Goal: Information Seeking & Learning: Learn about a topic

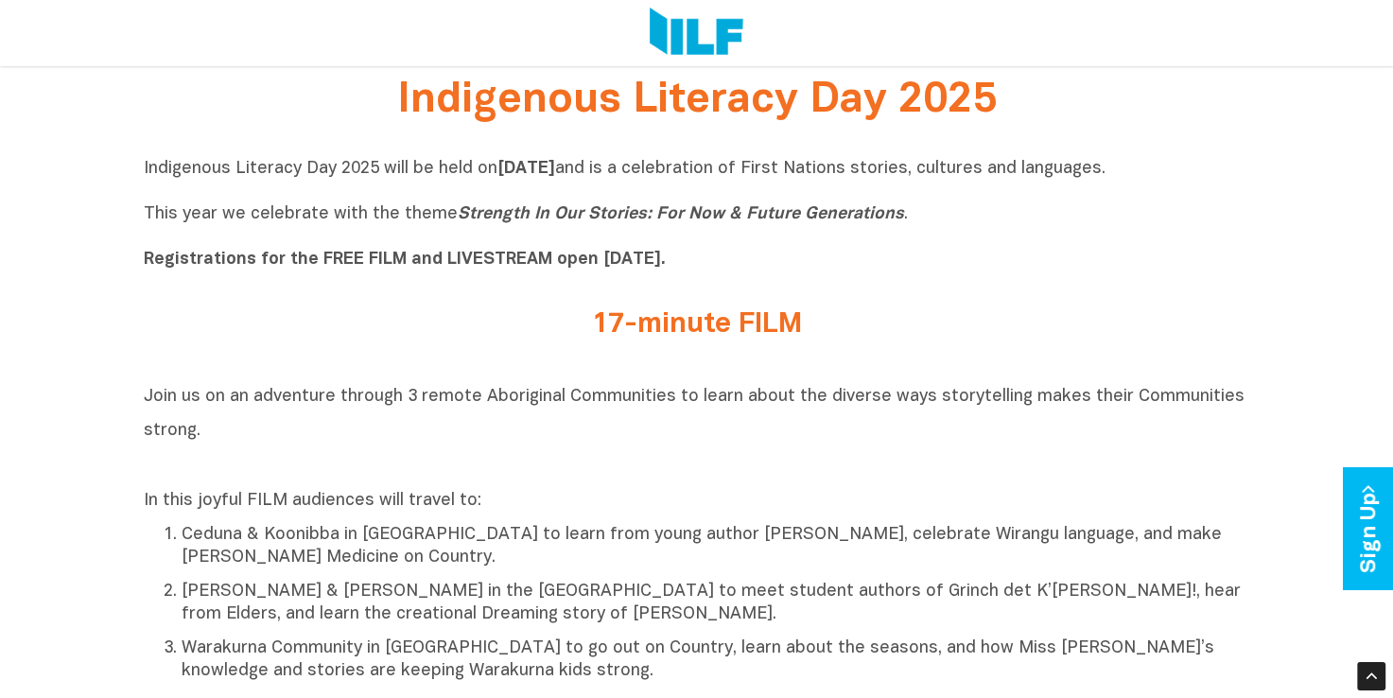
click at [945, 252] on p "Indigenous Literacy Day 2025 will be held [DATE][DATE] and is a celebration of …" at bounding box center [697, 214] width 1106 height 113
drag, startPoint x: 723, startPoint y: 267, endPoint x: 172, endPoint y: 242, distance: 551.8
click at [172, 242] on p "Indigenous Literacy Day 2025 will be held [DATE][DATE] and is a celebration of …" at bounding box center [697, 214] width 1106 height 113
drag, startPoint x: 172, startPoint y: 242, endPoint x: 954, endPoint y: 248, distance: 782.0
click at [954, 248] on p "Indigenous Literacy Day 2025 will be held [DATE][DATE] and is a celebration of …" at bounding box center [697, 214] width 1106 height 113
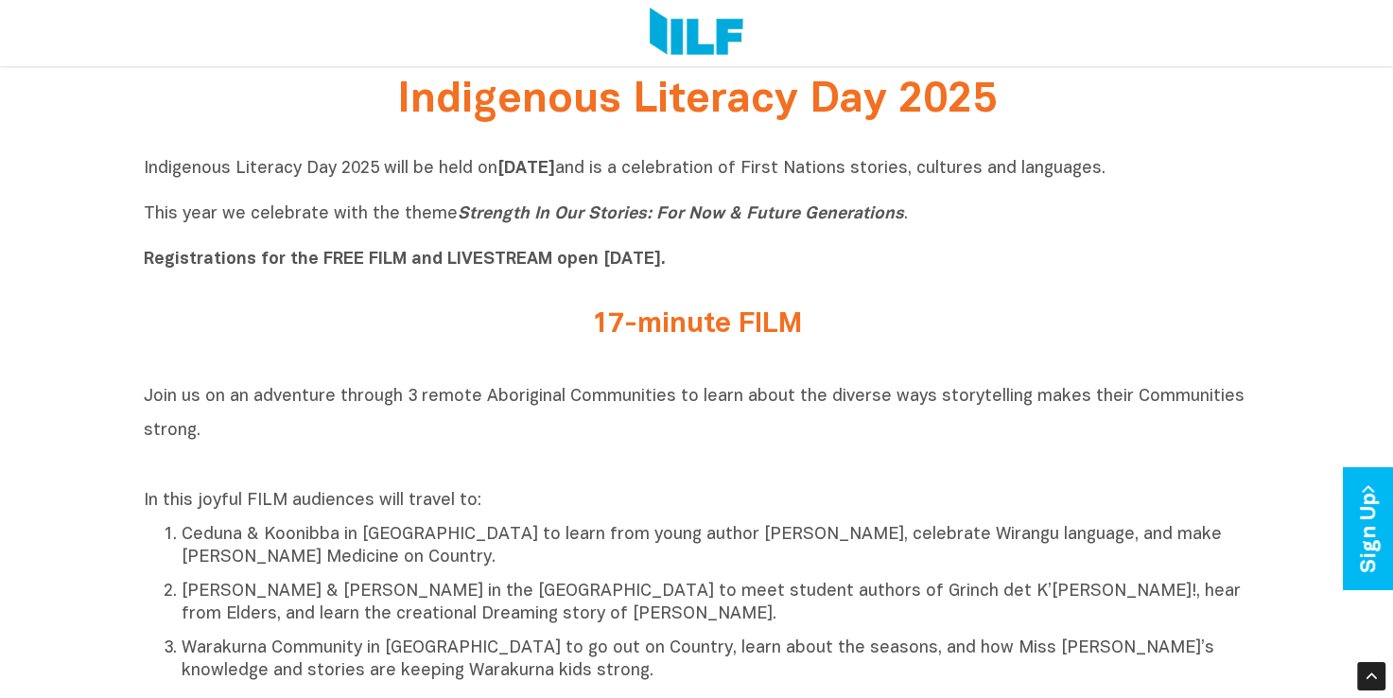
click at [947, 224] on p "Indigenous Literacy Day 2025 will be held [DATE][DATE] and is a celebration of …" at bounding box center [697, 214] width 1106 height 113
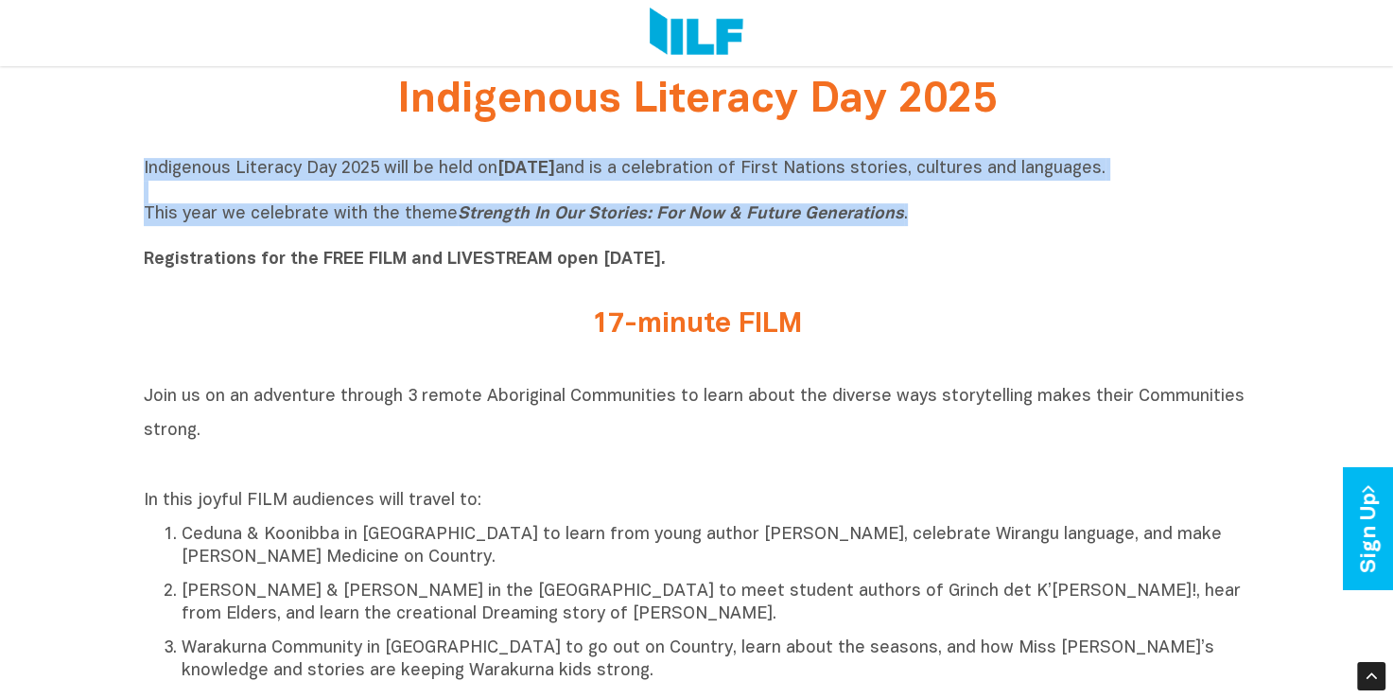
drag, startPoint x: 915, startPoint y: 214, endPoint x: 127, endPoint y: 172, distance: 789.7
drag, startPoint x: 127, startPoint y: 172, endPoint x: 242, endPoint y: 174, distance: 115.4
copy p "Indigenous Literacy Day 2025 will be held [DATE][DATE] and is a celebration of …"
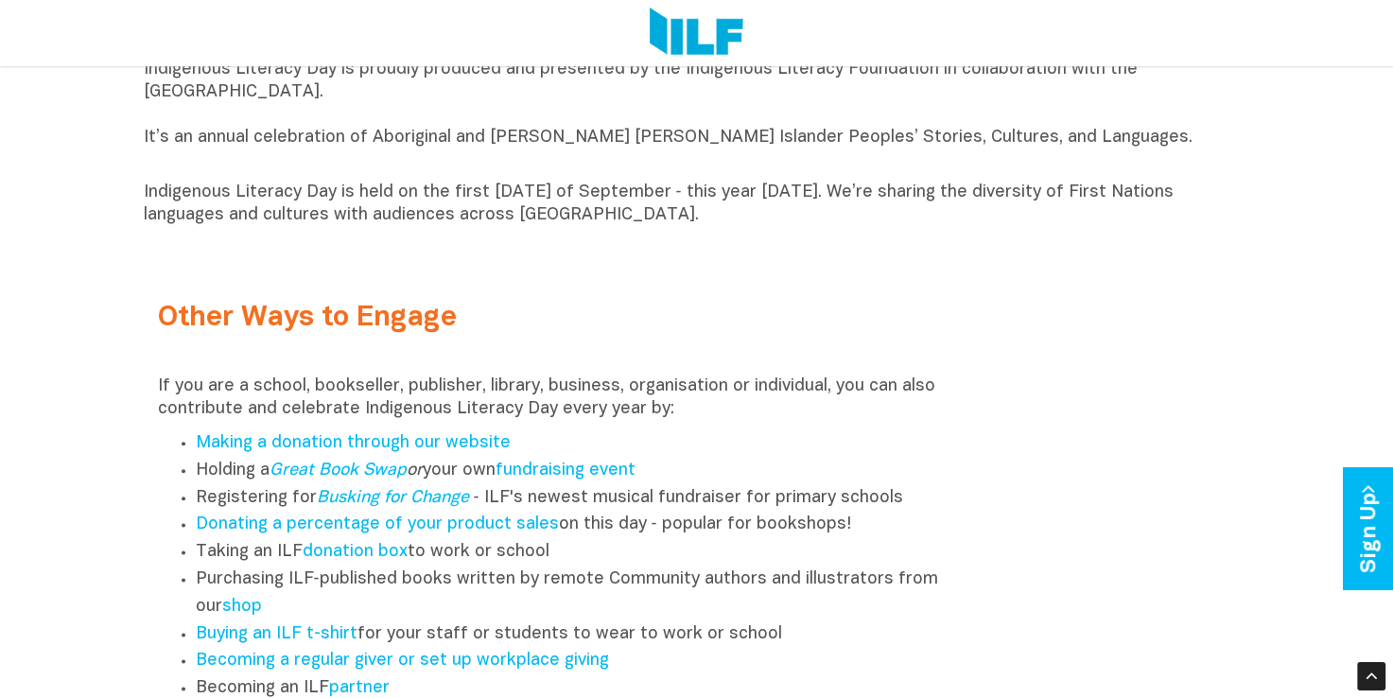
scroll to position [1920, 0]
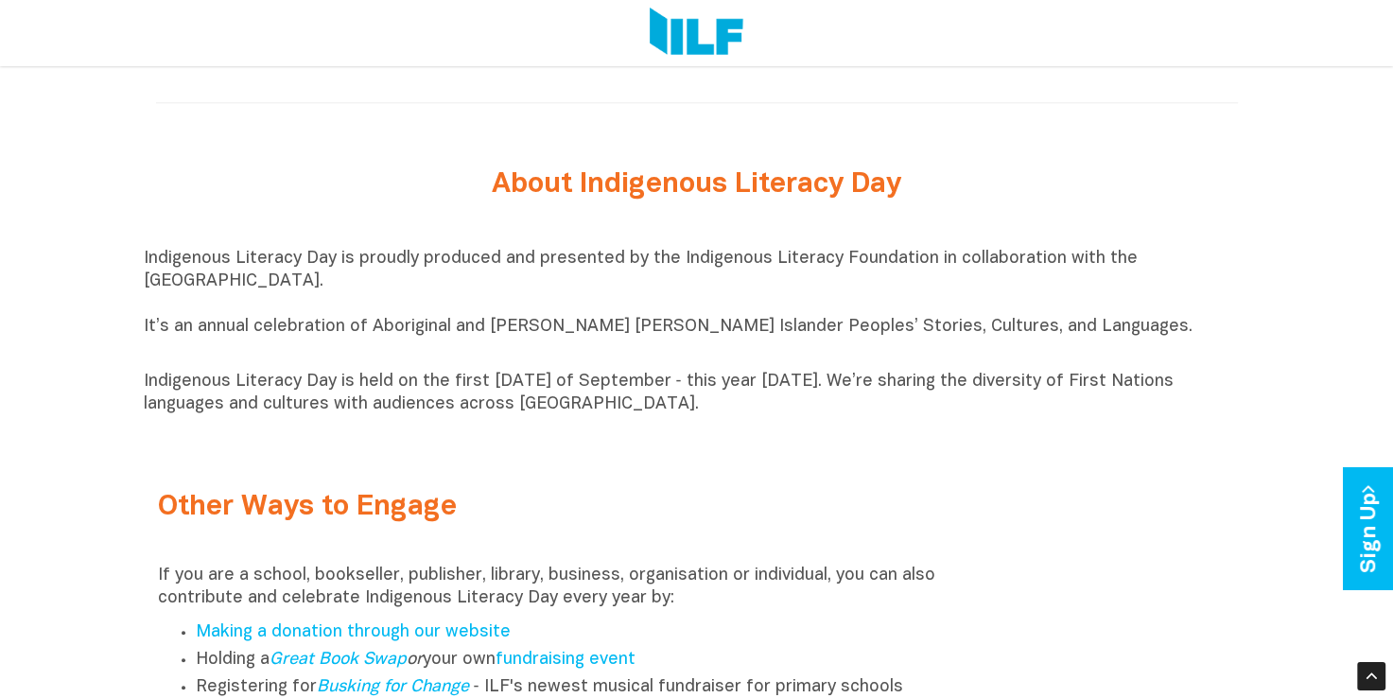
drag, startPoint x: 140, startPoint y: 342, endPoint x: 768, endPoint y: 420, distance: 632.6
copy div "It’s an annual celebration of Aboriginal and [PERSON_NAME] [PERSON_NAME] Island…"
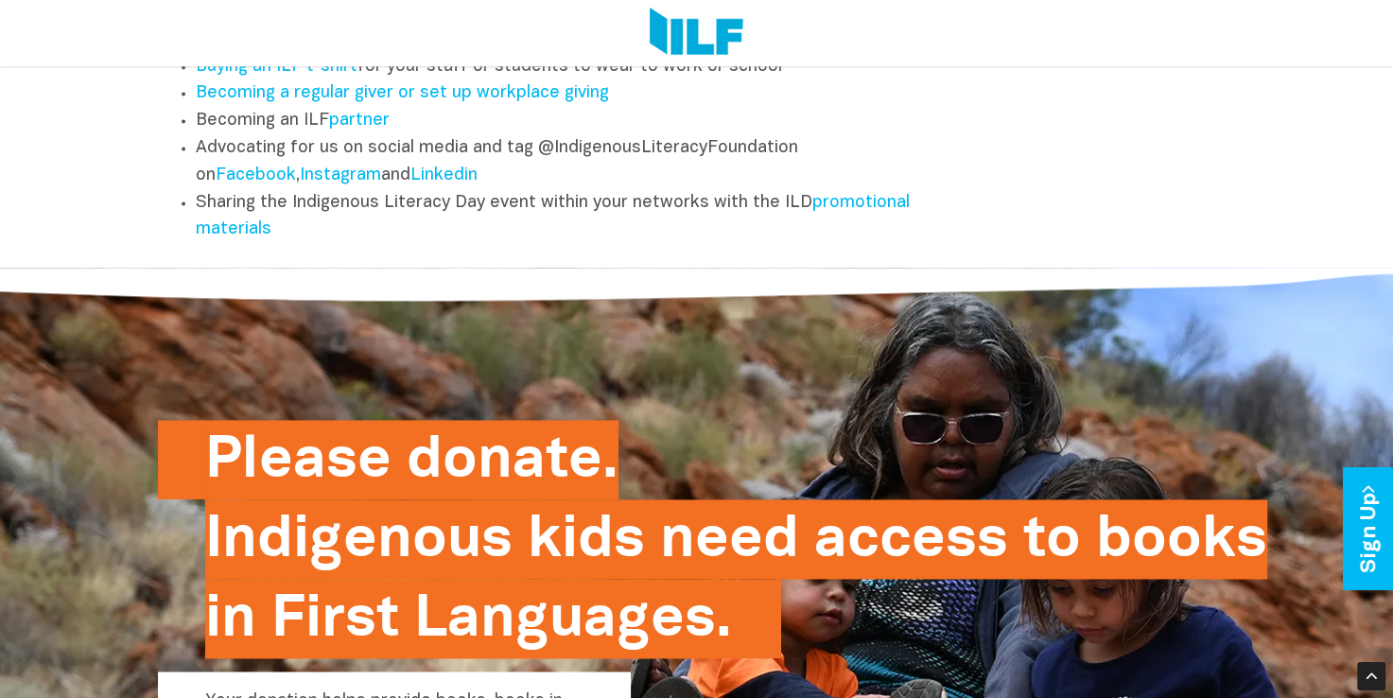
scroll to position [2961, 0]
